Goal: Transaction & Acquisition: Register for event/course

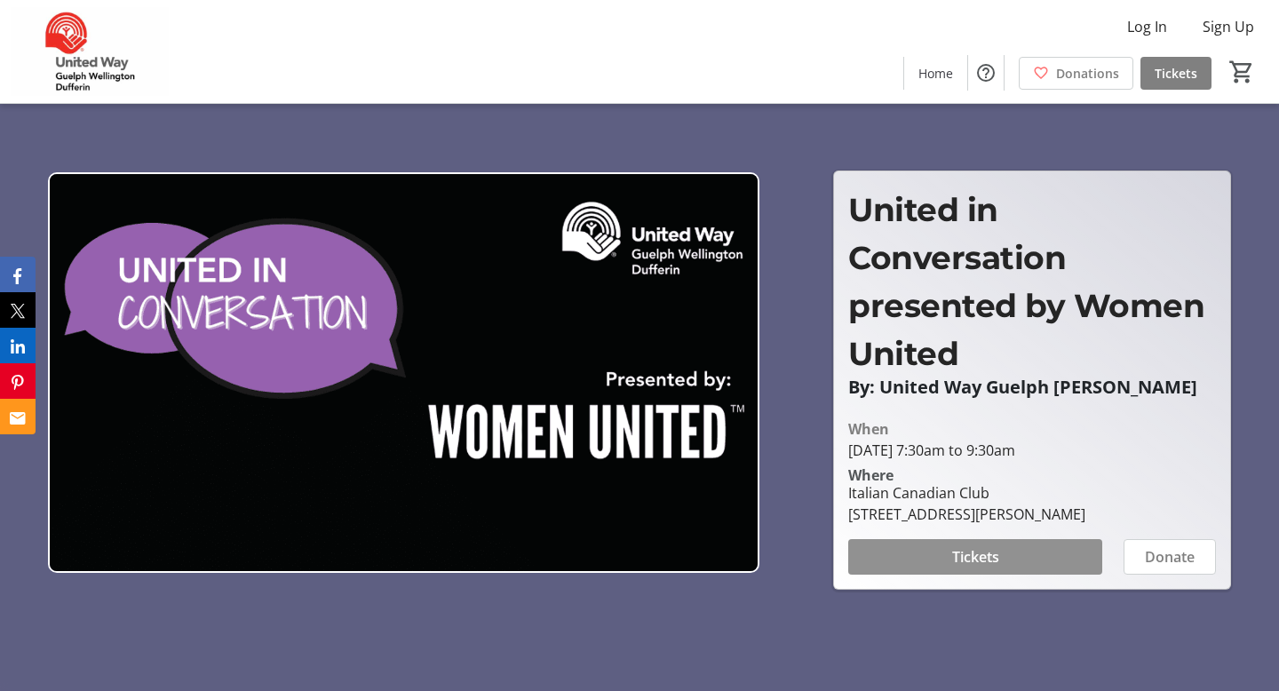
click at [998, 566] on span "Tickets" at bounding box center [975, 556] width 47 height 21
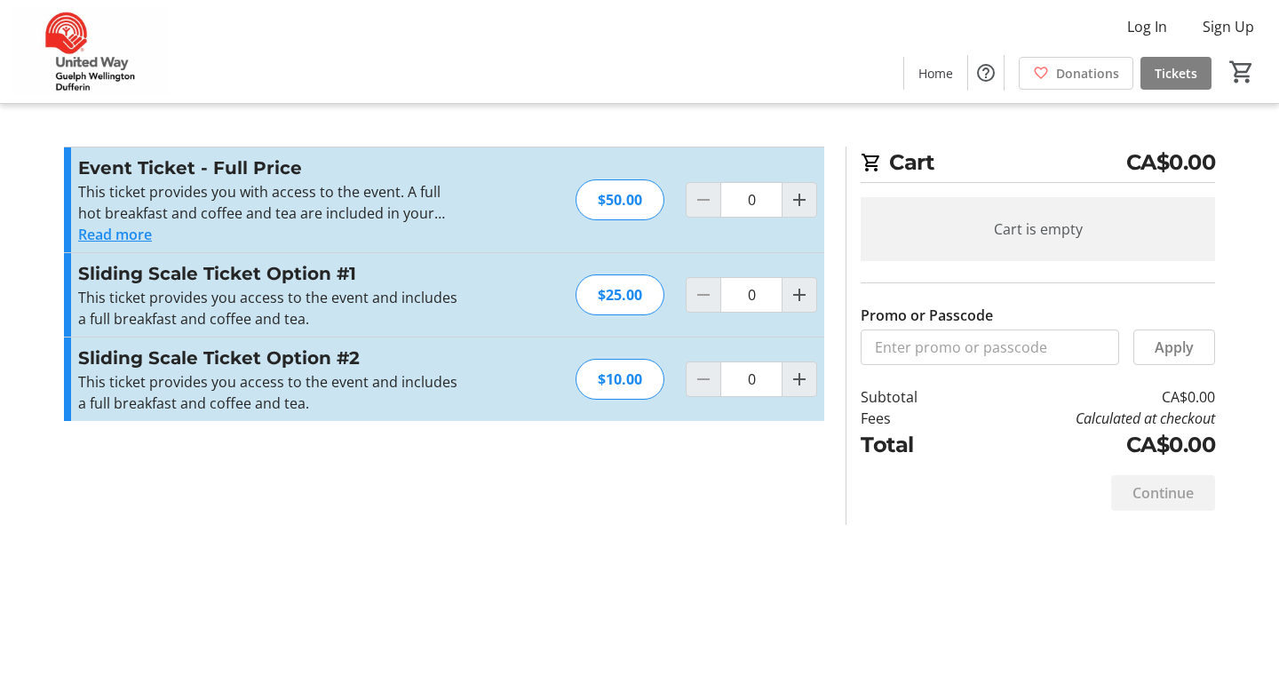
click at [317, 200] on p "This ticket provides you with access to the event. A full hot breakfast and cof…" at bounding box center [272, 202] width 388 height 43
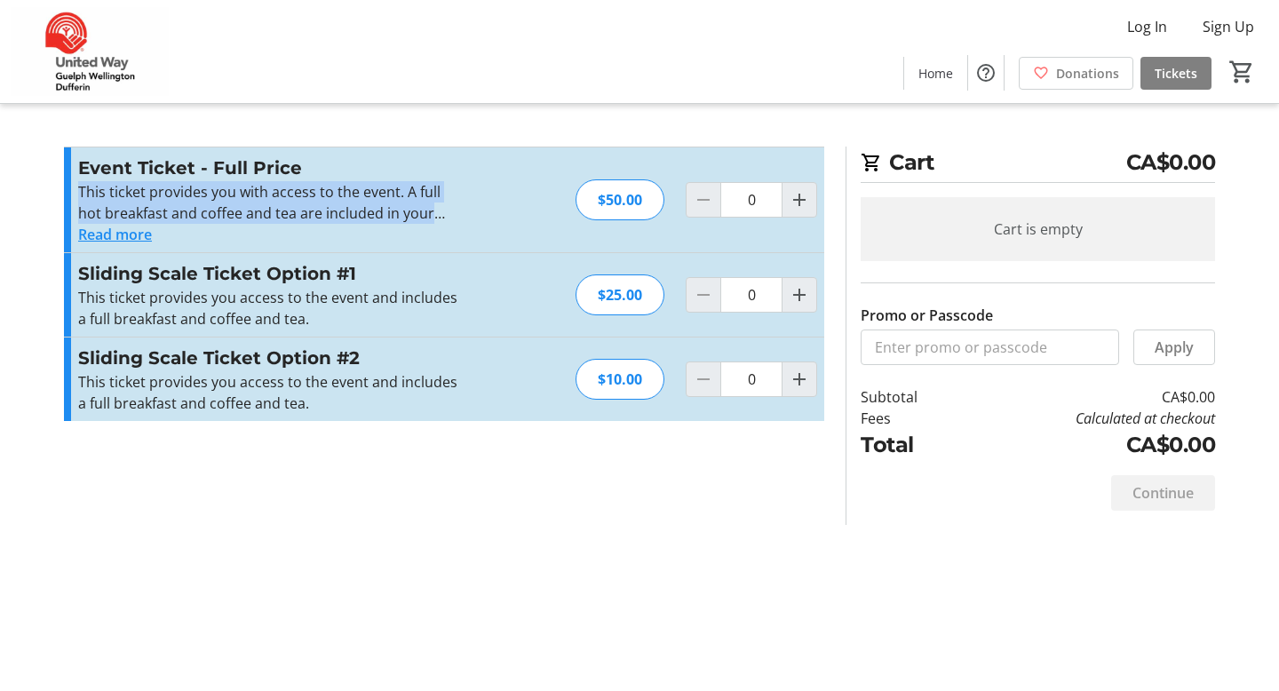
click at [317, 200] on p "This ticket provides you with access to the event. A full hot breakfast and cof…" at bounding box center [272, 202] width 388 height 43
click at [103, 226] on button "Read more" at bounding box center [115, 234] width 74 height 21
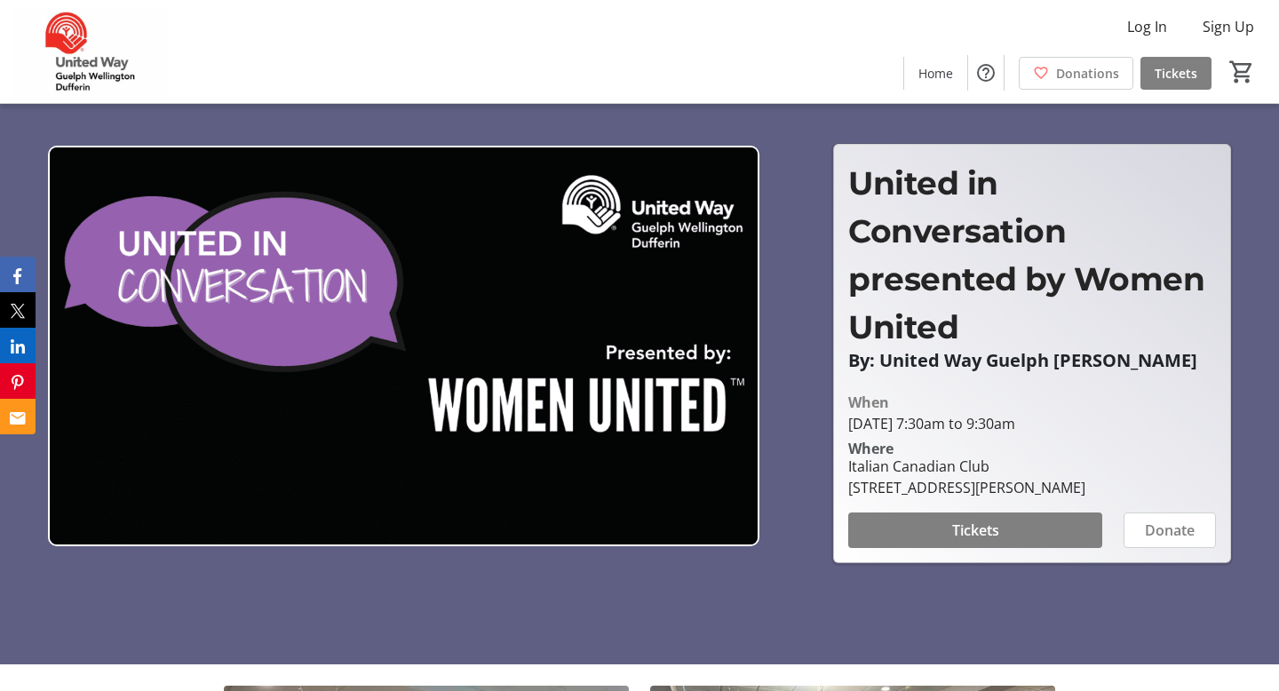
scroll to position [31, 0]
